Goal: Find specific page/section

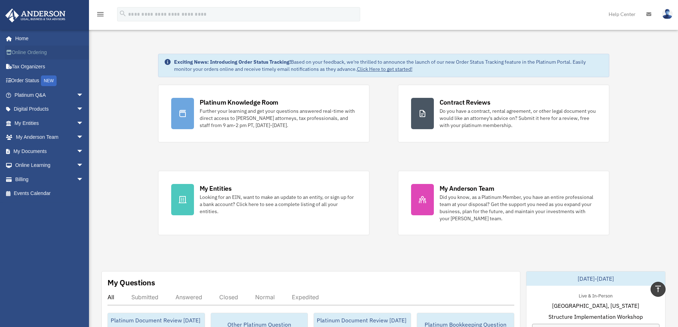
scroll to position [213, 0]
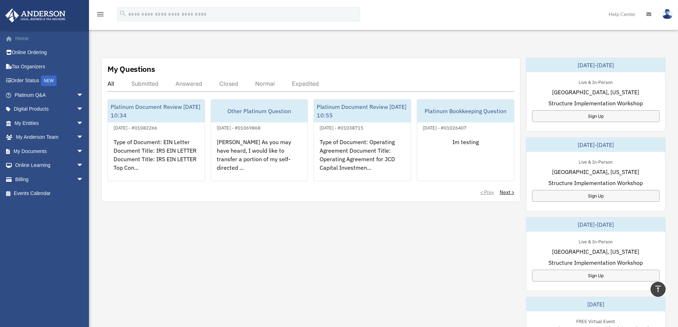
click at [23, 41] on link "Home" at bounding box center [49, 38] width 89 height 14
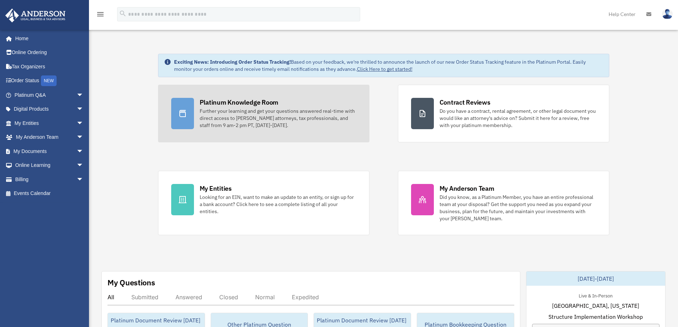
click at [263, 102] on div "Platinum Knowledge Room" at bounding box center [239, 102] width 79 height 9
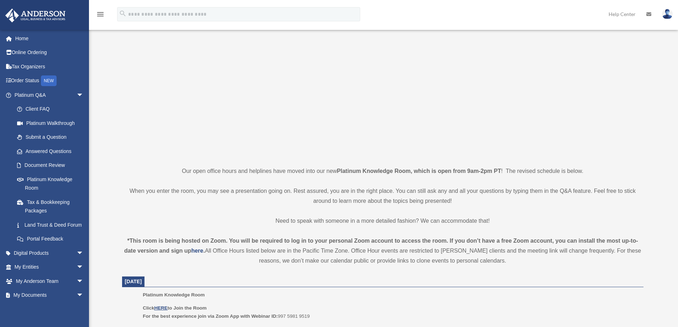
scroll to position [178, 0]
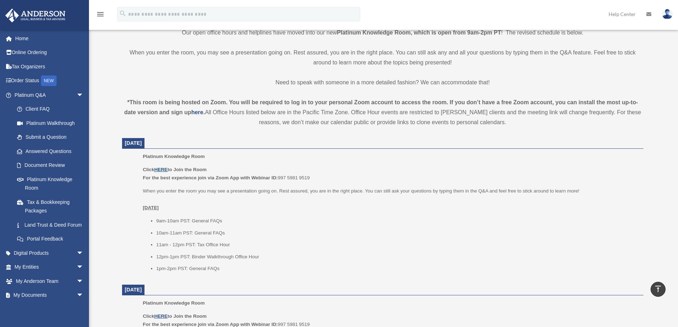
click at [166, 171] on u "HERE" at bounding box center [160, 169] width 13 height 5
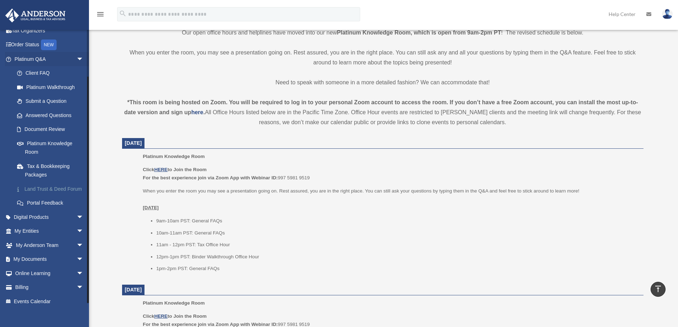
scroll to position [52, 0]
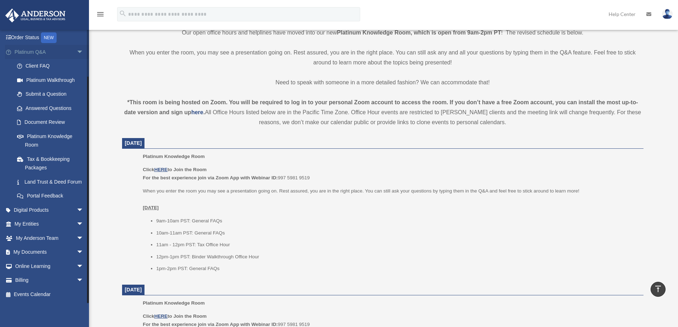
click at [76, 45] on span "arrow_drop_down" at bounding box center [83, 52] width 14 height 15
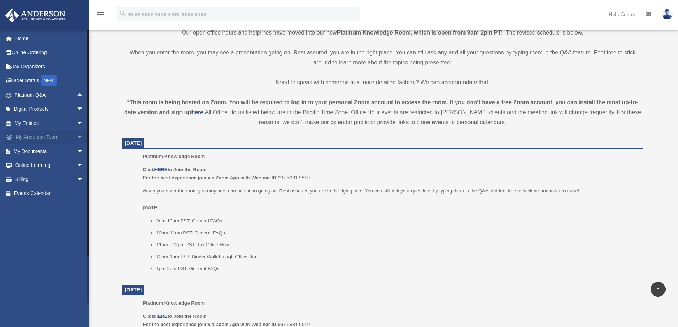
scroll to position [0, 0]
click at [76, 148] on span "arrow_drop_down" at bounding box center [83, 151] width 14 height 15
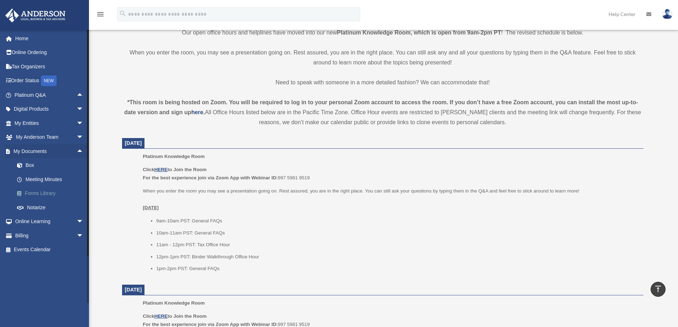
click at [46, 194] on link "Forms Library" at bounding box center [52, 193] width 84 height 14
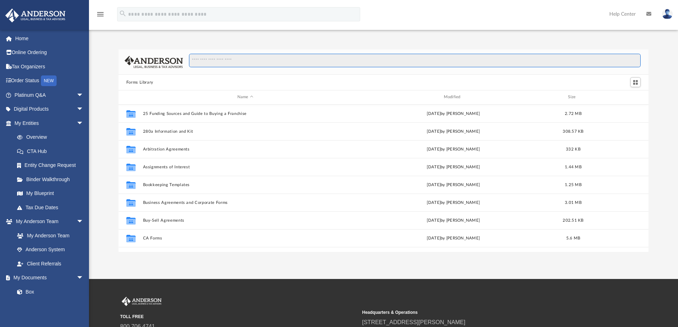
scroll to position [156, 524]
click at [212, 59] on input "Search files and folders" at bounding box center [414, 61] width 451 height 14
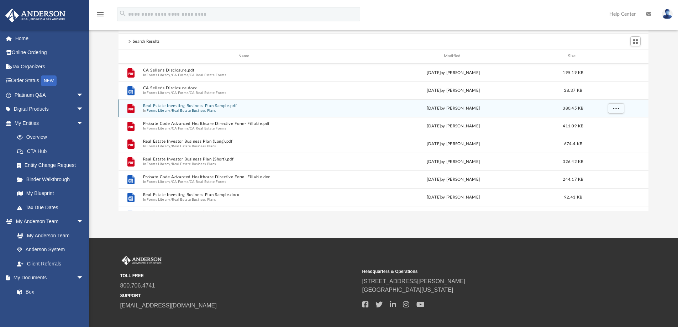
scroll to position [0, 0]
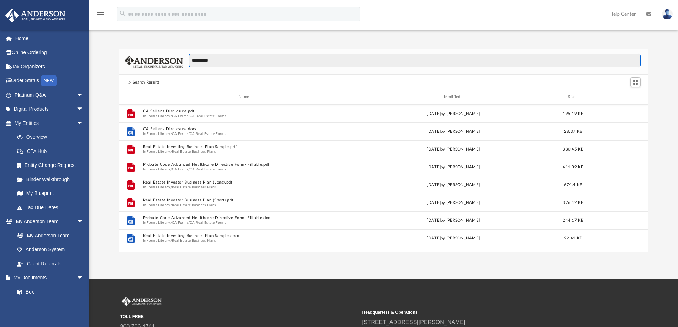
type input "**********"
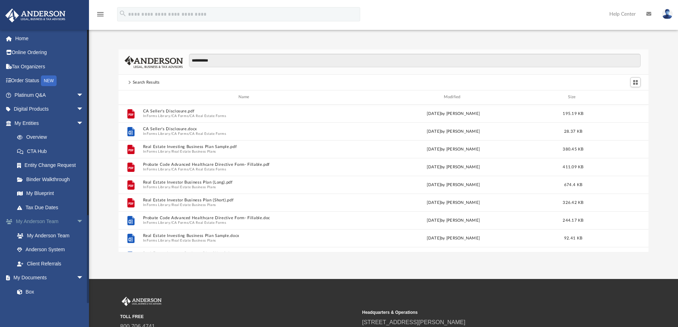
click at [76, 222] on span "arrow_drop_down" at bounding box center [83, 221] width 14 height 15
click at [76, 121] on span "arrow_drop_down" at bounding box center [83, 123] width 14 height 15
click at [76, 108] on span "arrow_drop_down" at bounding box center [83, 109] width 14 height 15
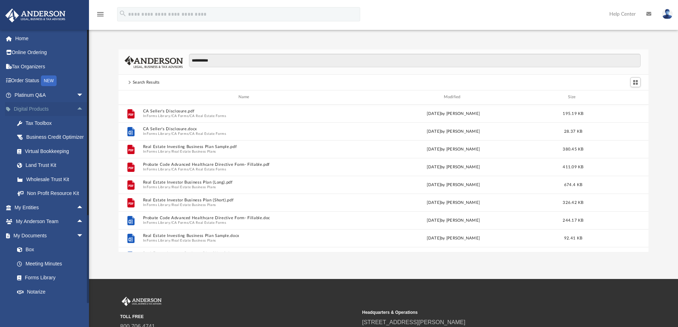
click at [76, 108] on span "arrow_drop_up" at bounding box center [83, 109] width 14 height 15
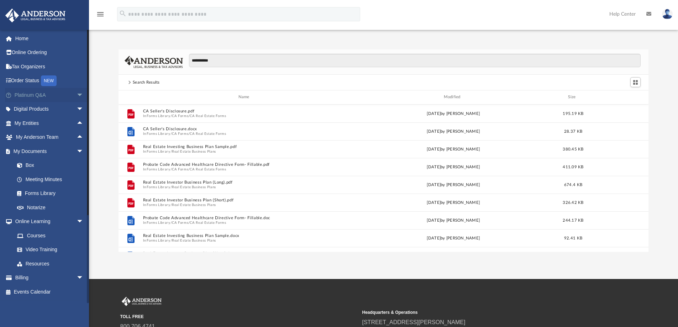
click at [76, 96] on span "arrow_drop_down" at bounding box center [83, 95] width 14 height 15
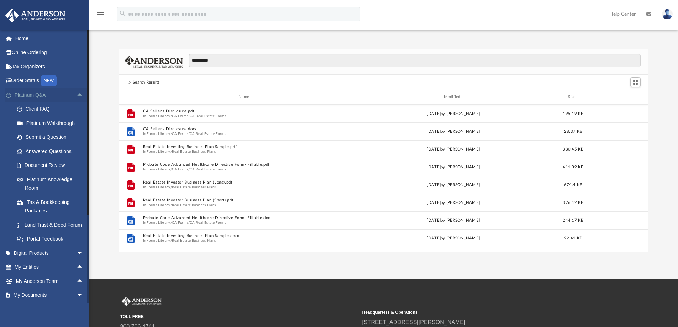
click at [76, 96] on span "arrow_drop_up" at bounding box center [83, 95] width 14 height 15
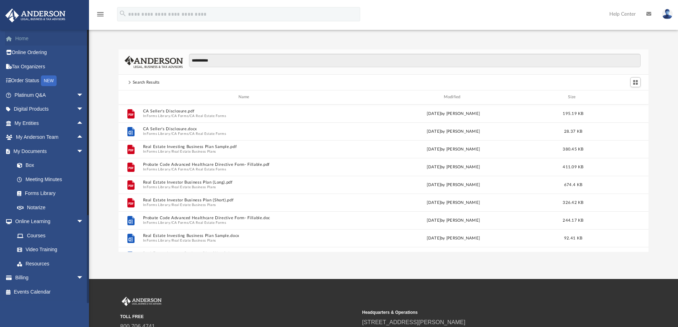
click at [35, 39] on link "Home" at bounding box center [49, 38] width 89 height 14
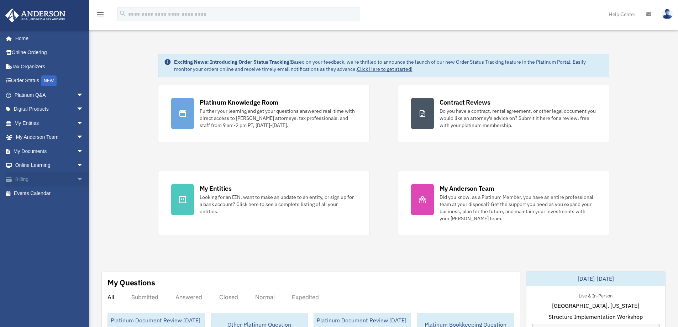
click at [76, 180] on span "arrow_drop_down" at bounding box center [83, 179] width 14 height 15
click at [76, 180] on span "arrow_drop_up" at bounding box center [83, 179] width 14 height 15
click at [76, 165] on span "arrow_drop_down" at bounding box center [83, 165] width 14 height 15
click at [76, 165] on span "arrow_drop_up" at bounding box center [83, 165] width 14 height 15
click at [76, 154] on span "arrow_drop_down" at bounding box center [83, 151] width 14 height 15
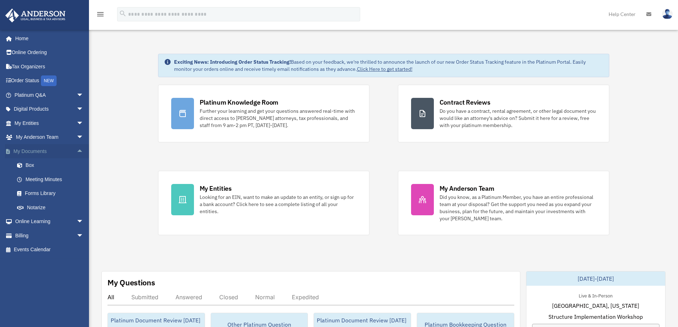
click at [76, 154] on span "arrow_drop_up" at bounding box center [83, 151] width 14 height 15
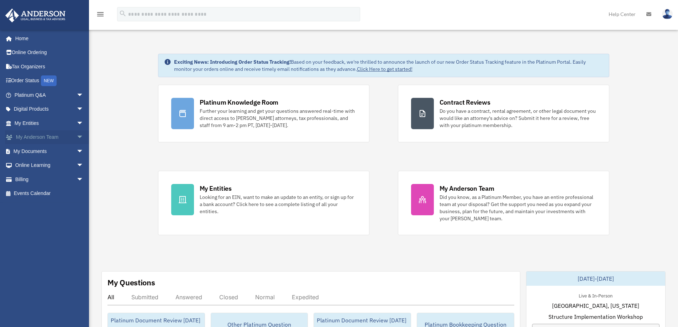
click at [77, 137] on span "arrow_drop_down" at bounding box center [83, 137] width 14 height 15
click at [77, 137] on span "arrow_drop_up" at bounding box center [83, 137] width 14 height 15
click at [76, 121] on span "arrow_drop_down" at bounding box center [83, 123] width 14 height 15
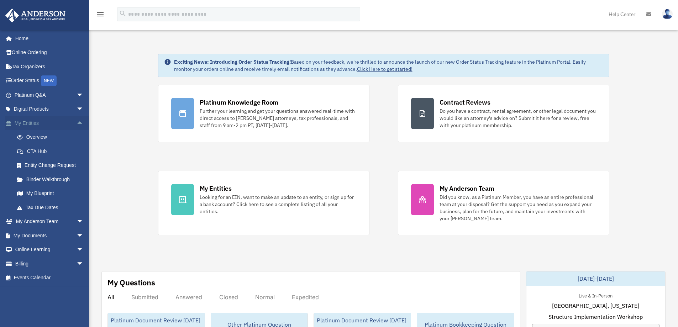
click at [76, 121] on span "arrow_drop_up" at bounding box center [83, 123] width 14 height 15
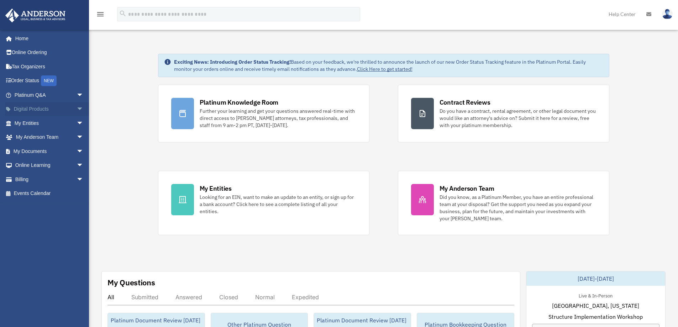
click at [76, 106] on span "arrow_drop_down" at bounding box center [83, 109] width 14 height 15
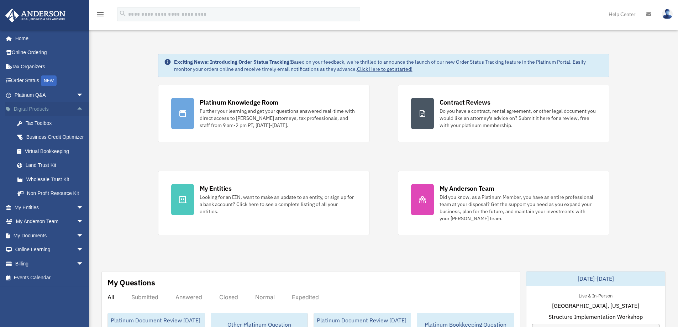
click at [76, 107] on span "arrow_drop_up" at bounding box center [83, 109] width 14 height 15
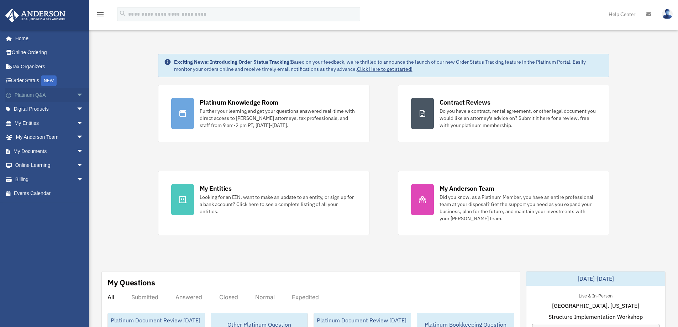
click at [79, 93] on span "arrow_drop_down" at bounding box center [83, 95] width 14 height 15
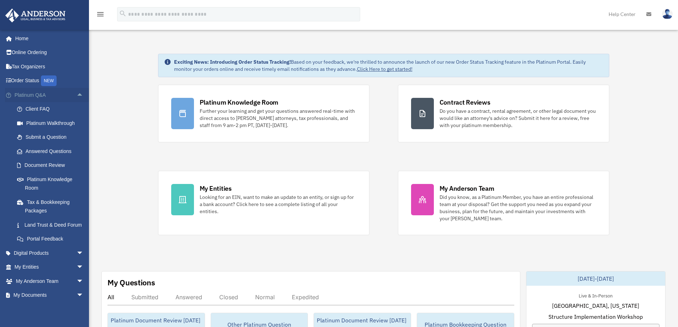
click at [79, 93] on span "arrow_drop_up" at bounding box center [83, 95] width 14 height 15
